Goal: Check status: Check status

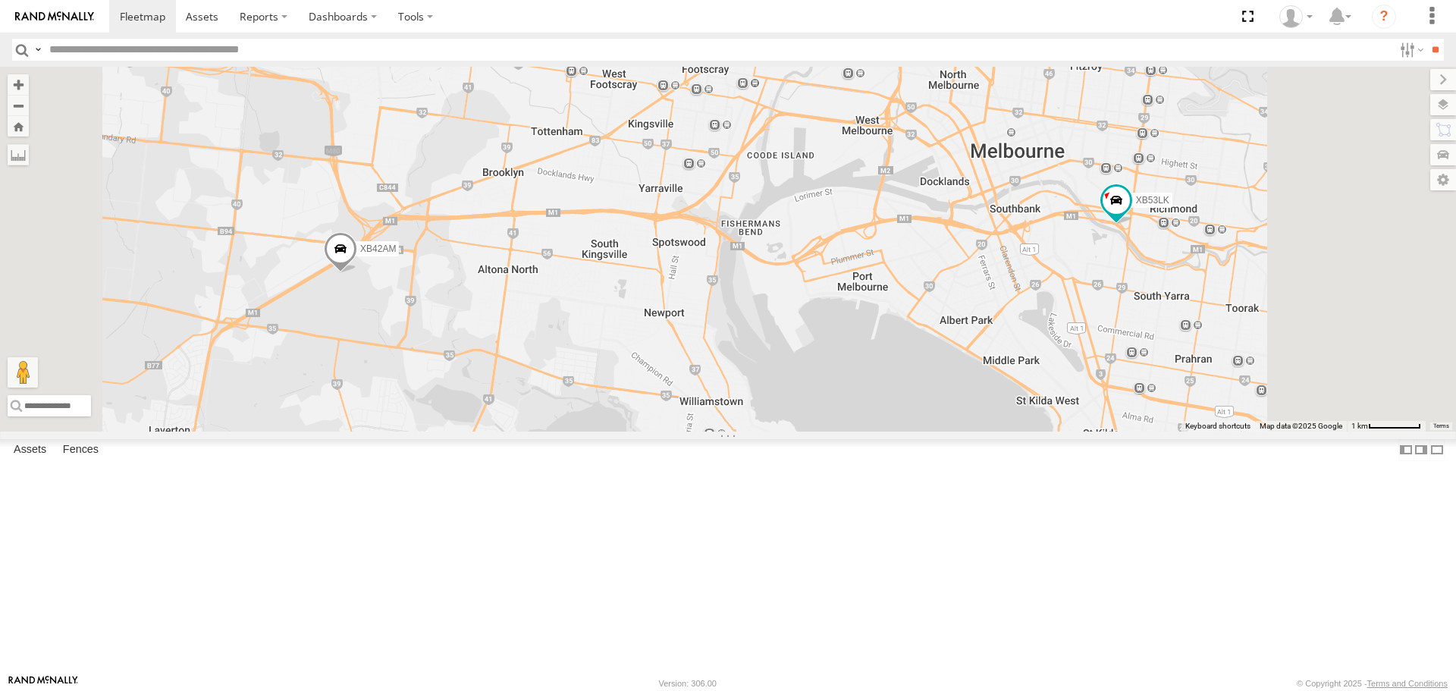
click at [357, 273] on span at bounding box center [340, 252] width 33 height 41
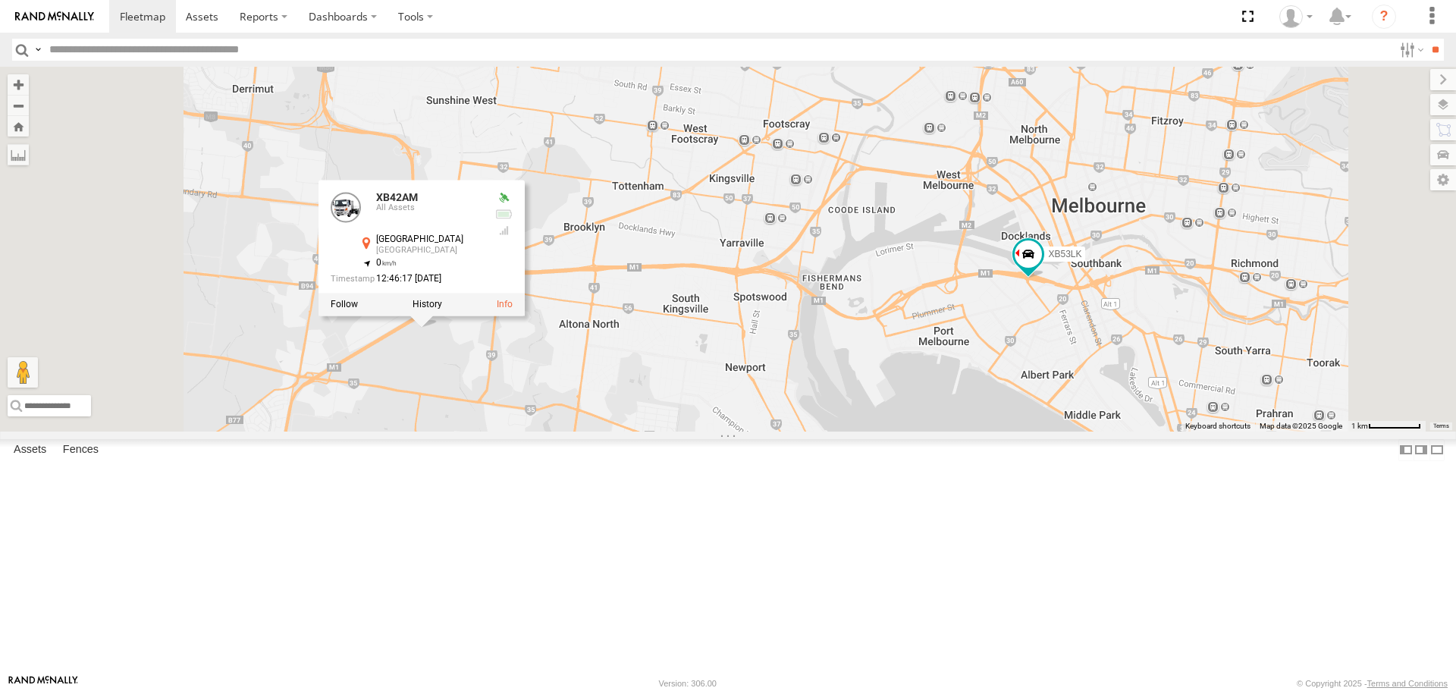
drag, startPoint x: 784, startPoint y: 437, endPoint x: 908, endPoint y: 519, distance: 149.3
click at [908, 431] on div "XB53LK XB42AM XB42AM All Assets [GEOGRAPHIC_DATA] [GEOGRAPHIC_DATA] -37.83536 ,…" at bounding box center [728, 249] width 1456 height 364
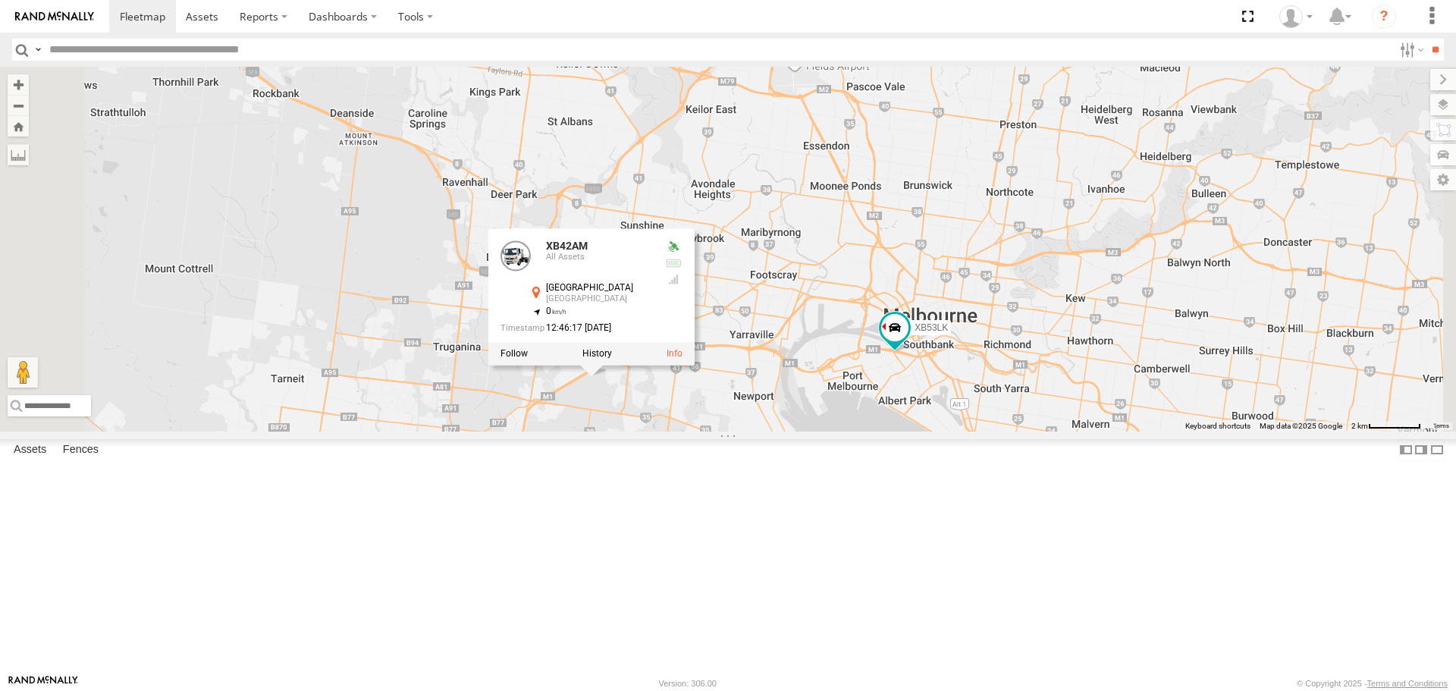
drag, startPoint x: 842, startPoint y: 453, endPoint x: 666, endPoint y: 456, distance: 176.7
click at [666, 431] on div "XB53LK XB42AM XB42AM All Assets Melbourne Melbourne -37.83536 , 144.80977 0 12:…" at bounding box center [728, 249] width 1456 height 364
click at [767, 330] on div "XB53LK XB42AM XB42AM All Assets Melbourne Melbourne -37.83536 , 144.80977 0 12:…" at bounding box center [728, 249] width 1456 height 364
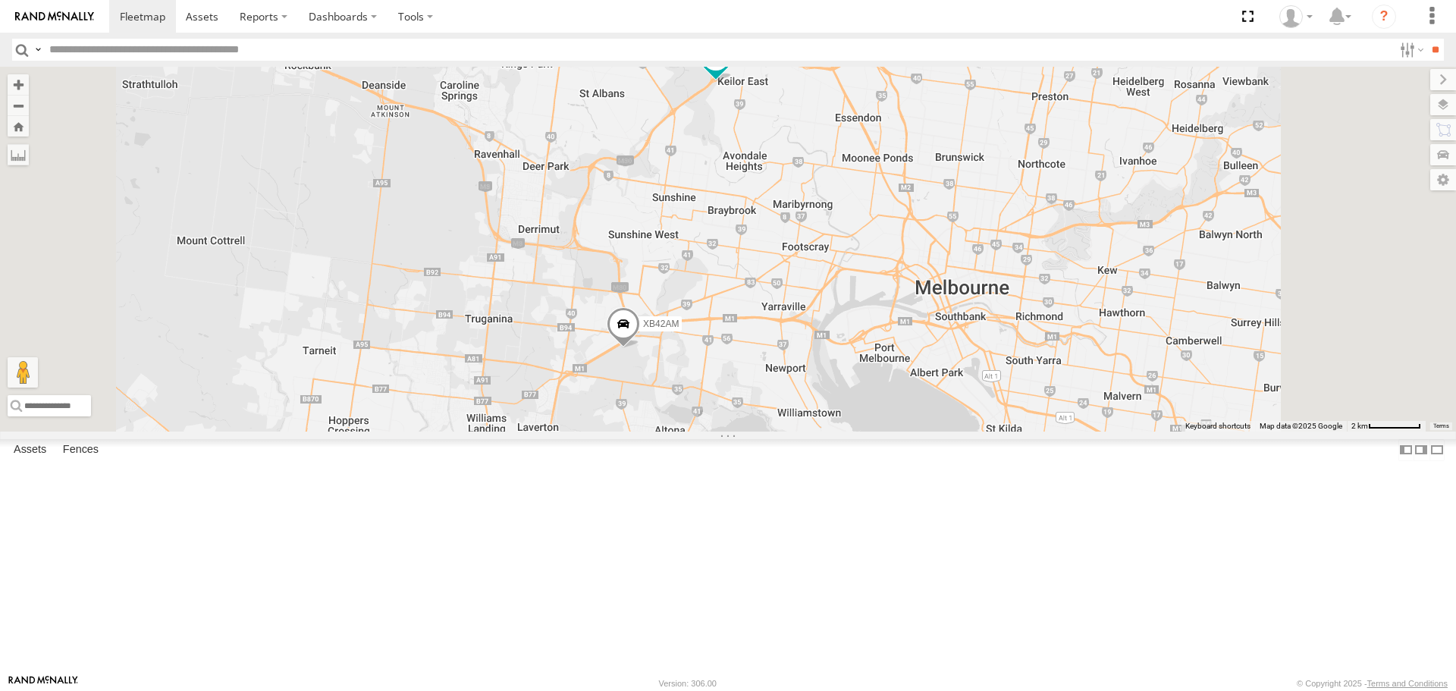
click at [729, 71] on span at bounding box center [715, 56] width 27 height 27
click at [0, 0] on div "XB53LK" at bounding box center [0, 0] width 0 height 0
